Goal: Complete application form

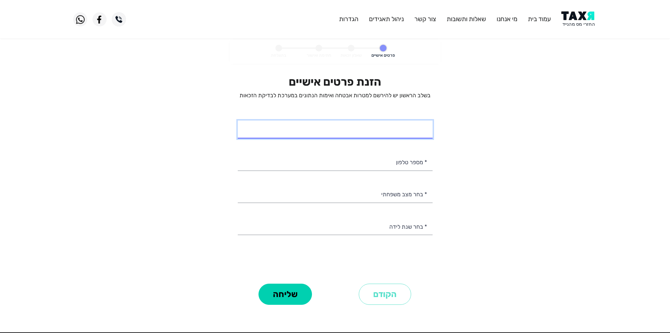
click at [398, 136] on input "* שם מלא" at bounding box center [335, 129] width 195 height 18
click at [410, 132] on input "* שם מלא" at bounding box center [335, 129] width 195 height 18
click at [388, 96] on p "בשלב הראשון יש להירשם למטרות אבטחה ואימות הנתונים במערכת לבדיקת הזכאות" at bounding box center [335, 95] width 195 height 8
click at [400, 122] on input "* שם מלא" at bounding box center [335, 129] width 195 height 18
click at [308, 94] on p "בשלב הראשון יש להירשם למטרות אבטחה ואימות הנתונים במערכת לבדיקת הזכאות" at bounding box center [335, 95] width 195 height 8
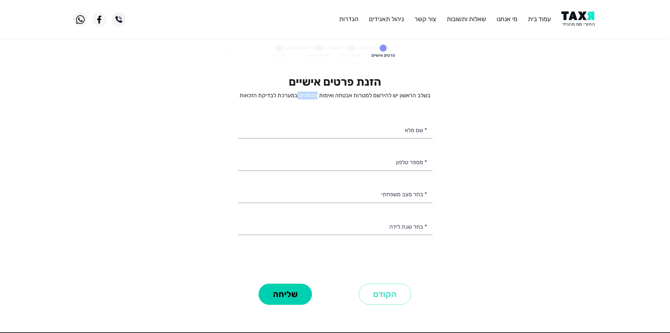
click at [308, 94] on p "בשלב הראשון יש להירשם למטרות אבטחה ואימות הנתונים במערכת לבדיקת הזכאות" at bounding box center [335, 95] width 195 height 8
click at [414, 127] on input "* שם מלא" at bounding box center [335, 129] width 195 height 18
click at [368, 97] on p "בשלב הראשון יש להירשם למטרות אבטחה ואימות הנתונים במערכת לבדיקת הזכאות" at bounding box center [335, 95] width 195 height 8
click at [306, 93] on p "בשלב הראשון יש להירשם למטרות אבטחה ואימות הנתונים במערכת לבדיקת הזכאות" at bounding box center [335, 95] width 195 height 8
click at [412, 131] on input "* שם מלא" at bounding box center [335, 129] width 195 height 18
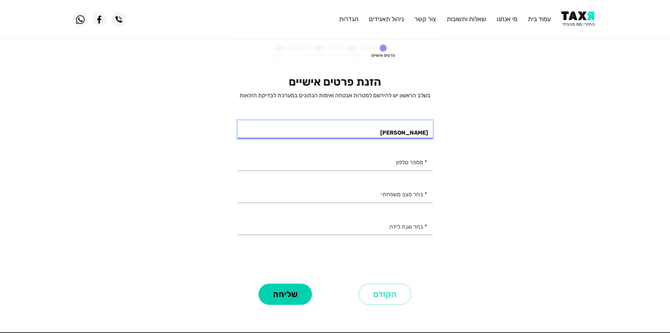
type input "[PERSON_NAME]"
click at [399, 164] on input "* מספר טלפון" at bounding box center [335, 161] width 195 height 18
type input "054-6960797"
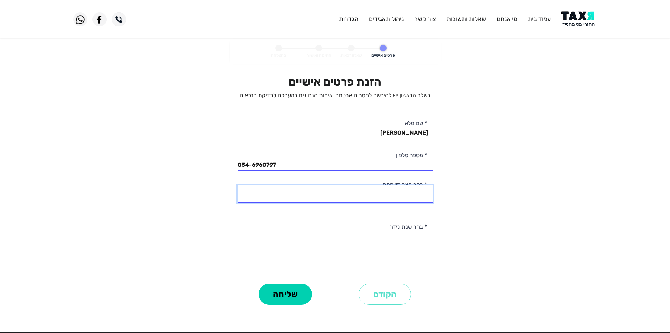
click at [408, 196] on select "רווק/ה נשוי/[PERSON_NAME]/ה אלמן/נה" at bounding box center [335, 194] width 195 height 18
select select "1: Single"
click at [238, 185] on select "רווק/ה נשוי/[PERSON_NAME]/ה אלמן/נה" at bounding box center [335, 194] width 195 height 18
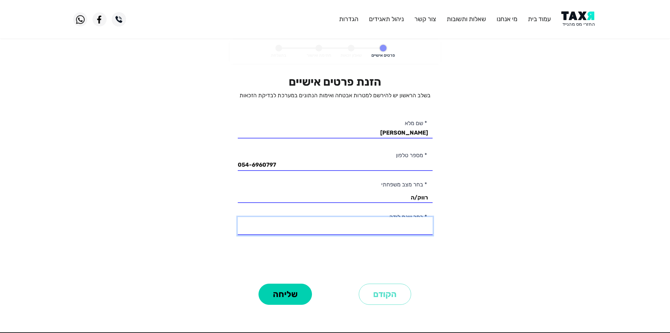
drag, startPoint x: 415, startPoint y: 219, endPoint x: 432, endPoint y: 222, distance: 16.8
click at [415, 219] on select "2003 2002 2001 2000 1999 1998 1997 1996 1995 1994 1993 1992 1991 1990 1989 1988…" at bounding box center [335, 226] width 195 height 18
select select "4: 2000"
click at [238, 217] on select "2003 2002 2001 2000 1999 1998 1997 1996 1995 1994 1993 1992 1991 1990 1989 1988…" at bounding box center [335, 226] width 195 height 18
click at [281, 300] on button "שליחה" at bounding box center [285, 293] width 53 height 21
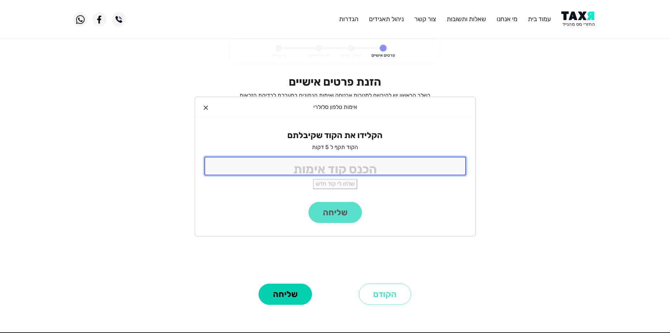
click at [390, 163] on input "tel" at bounding box center [335, 166] width 262 height 19
type input "9988"
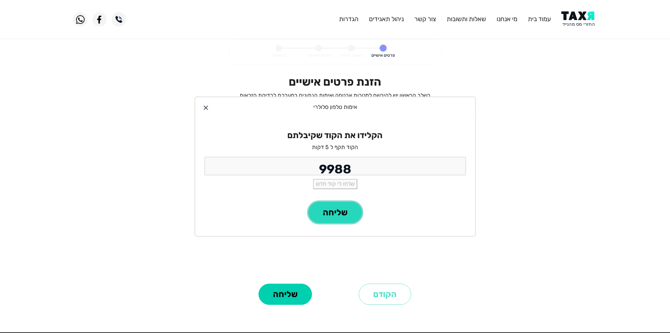
click at [337, 209] on button "שליחה" at bounding box center [335, 212] width 53 height 21
